Goal: Check status: Check status

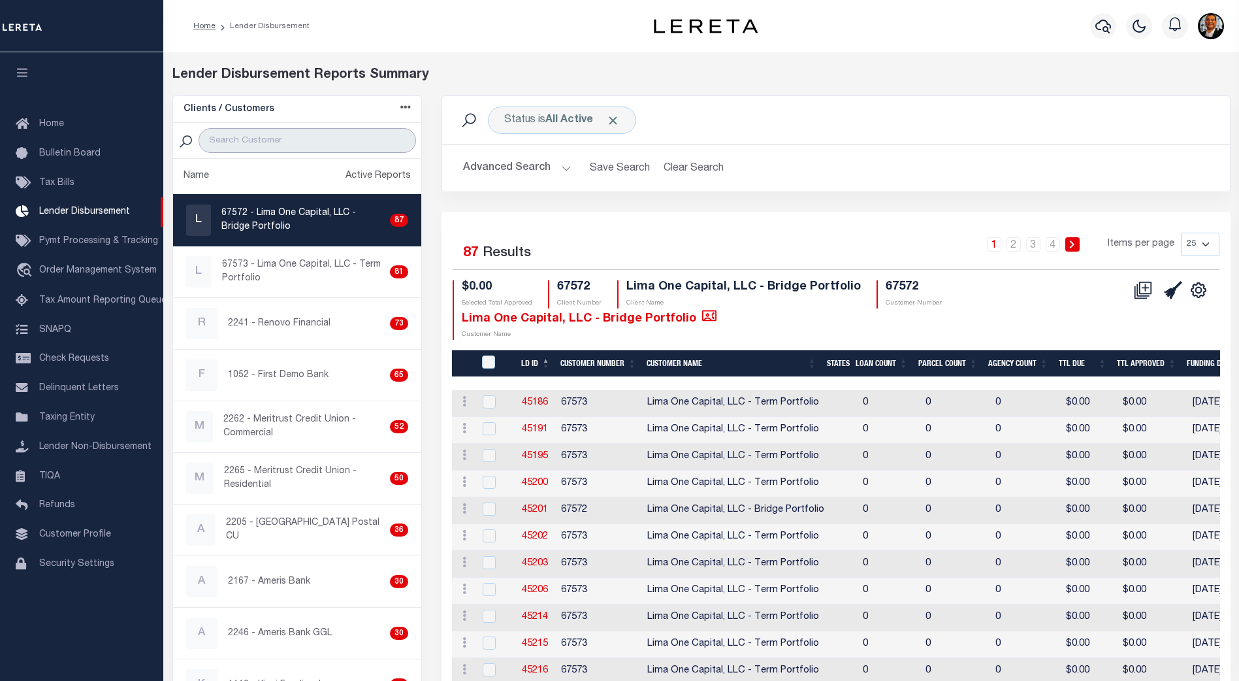
click at [253, 135] on input "search" at bounding box center [307, 140] width 217 height 25
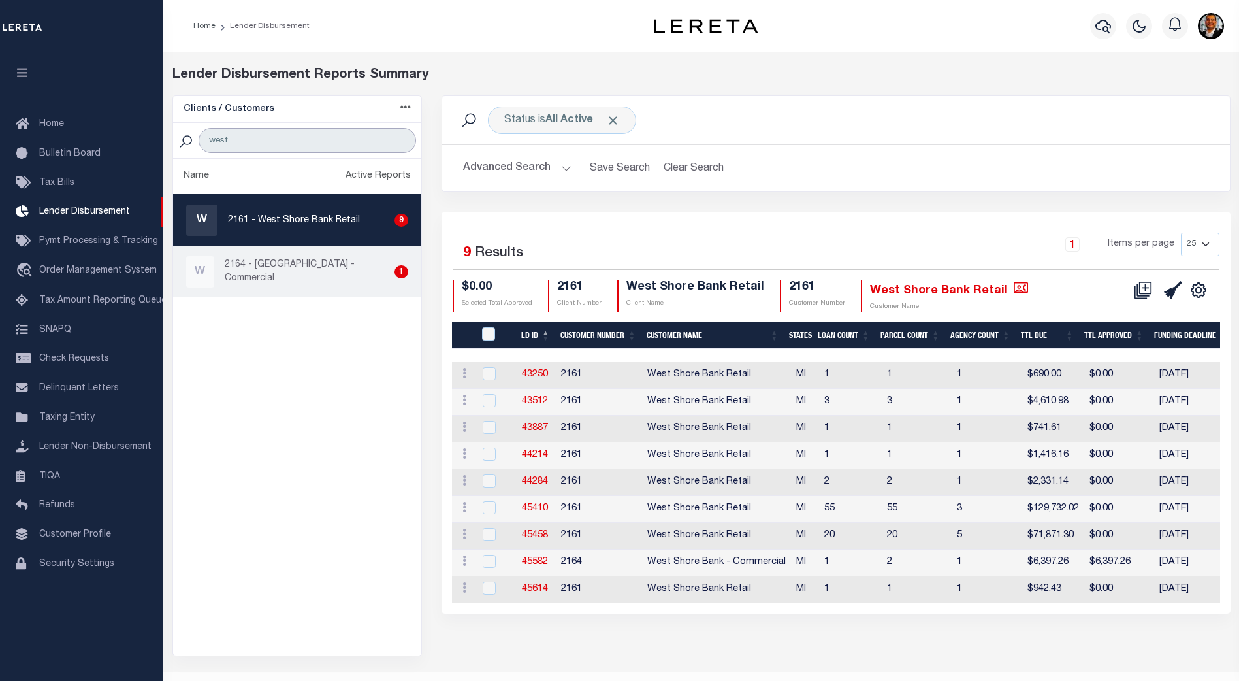
type input "west"
click at [317, 266] on p "2164 - [GEOGRAPHIC_DATA] - Commercial" at bounding box center [307, 271] width 165 height 27
checkbox input "true"
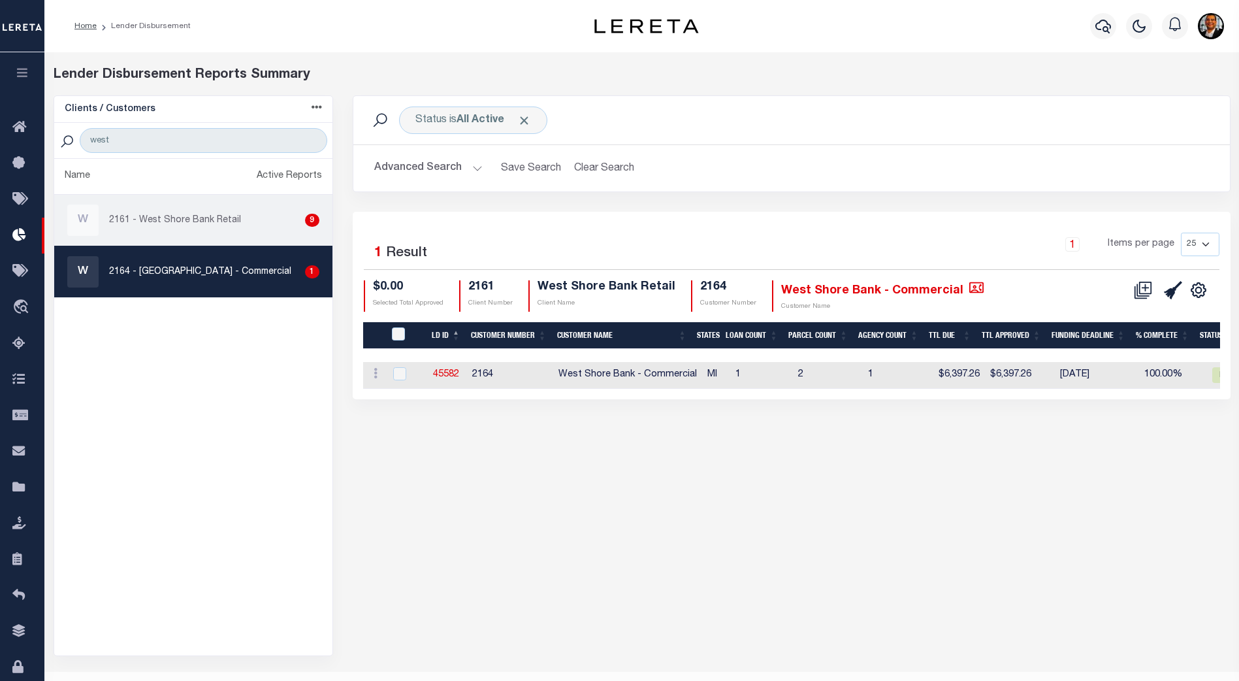
click at [244, 221] on div "W 2161 - West Shore Bank Retail 9" at bounding box center [193, 219] width 252 height 31
checkbox input "true"
